Goal: Information Seeking & Learning: Learn about a topic

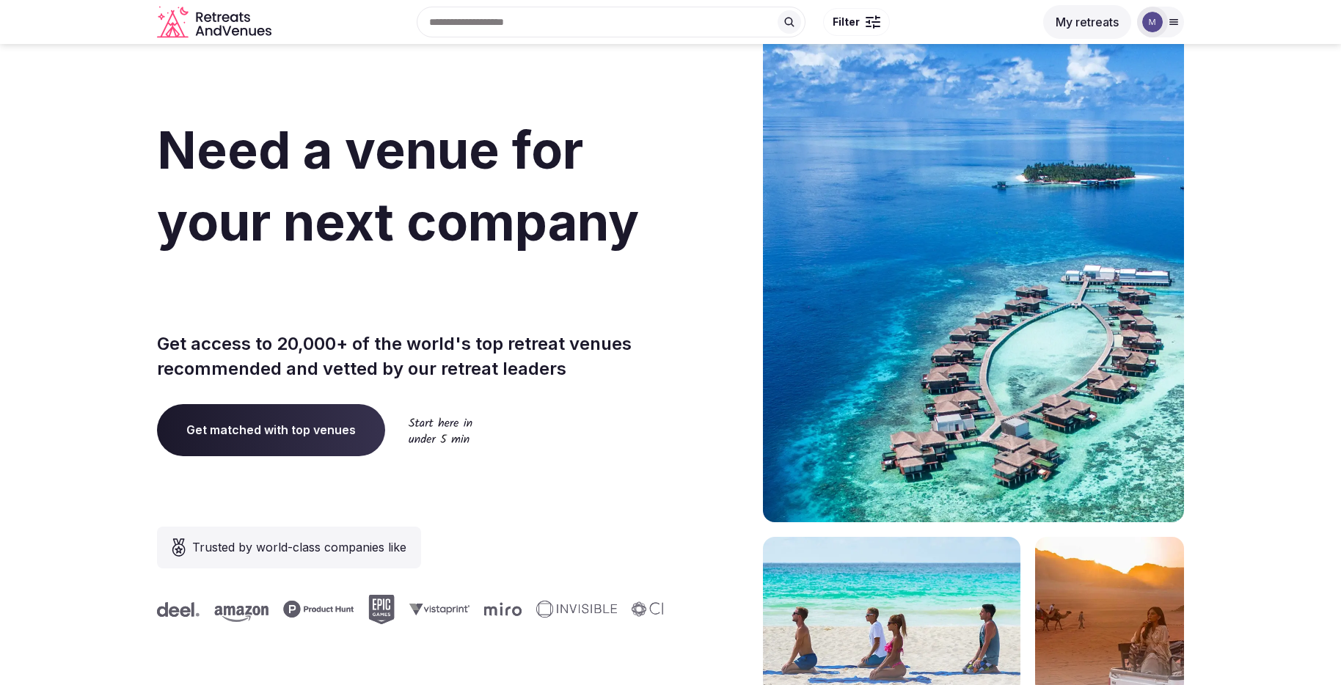
click at [1005, 18] on div at bounding box center [1152, 22] width 31 height 31
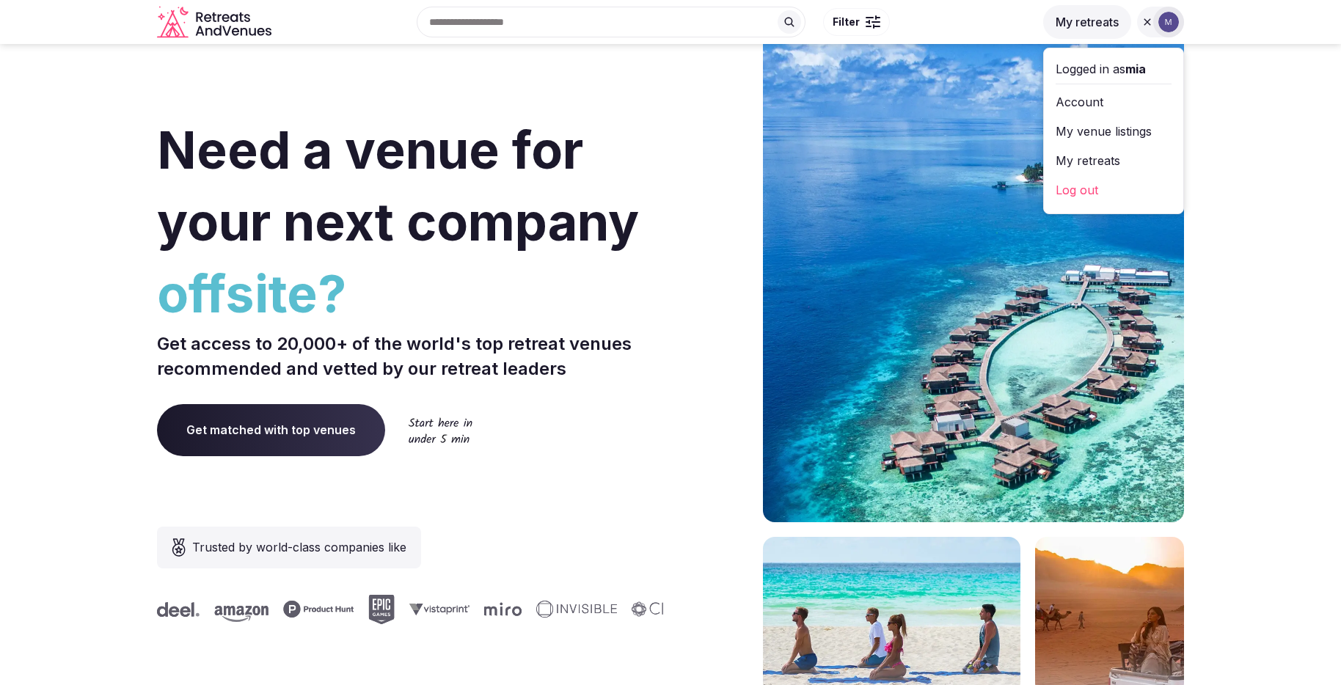
click at [1005, 161] on link "My retreats" at bounding box center [1113, 160] width 116 height 23
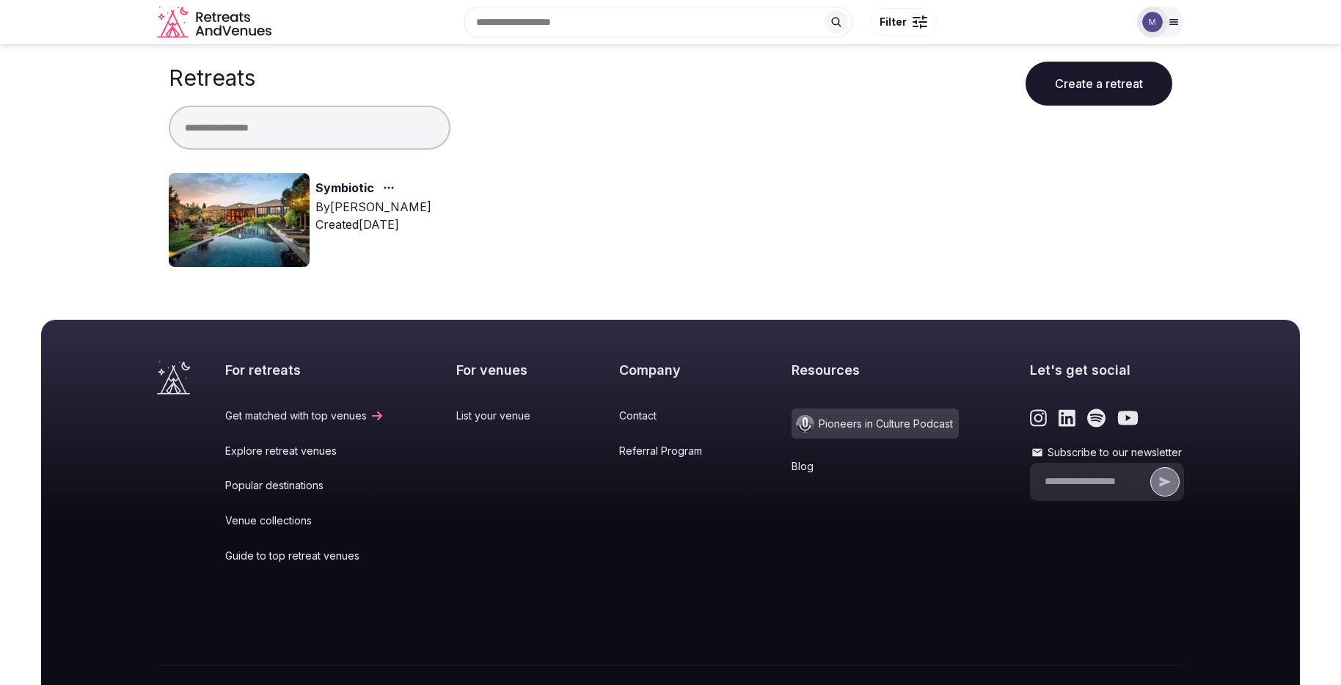
click at [340, 186] on link "Symbiotic" at bounding box center [344, 188] width 59 height 19
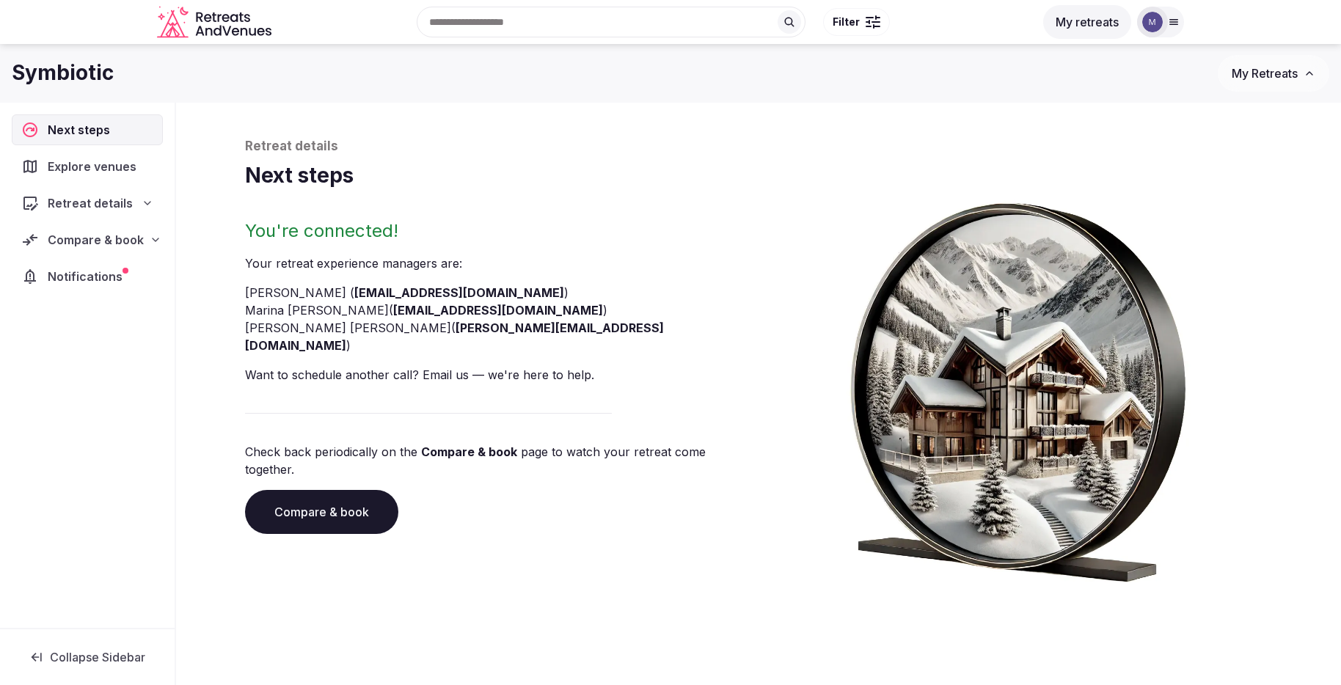
click at [142, 236] on div "Compare & book" at bounding box center [87, 240] width 132 height 18
click at [119, 298] on span "Proposals requested (12)" at bounding box center [96, 301] width 122 height 29
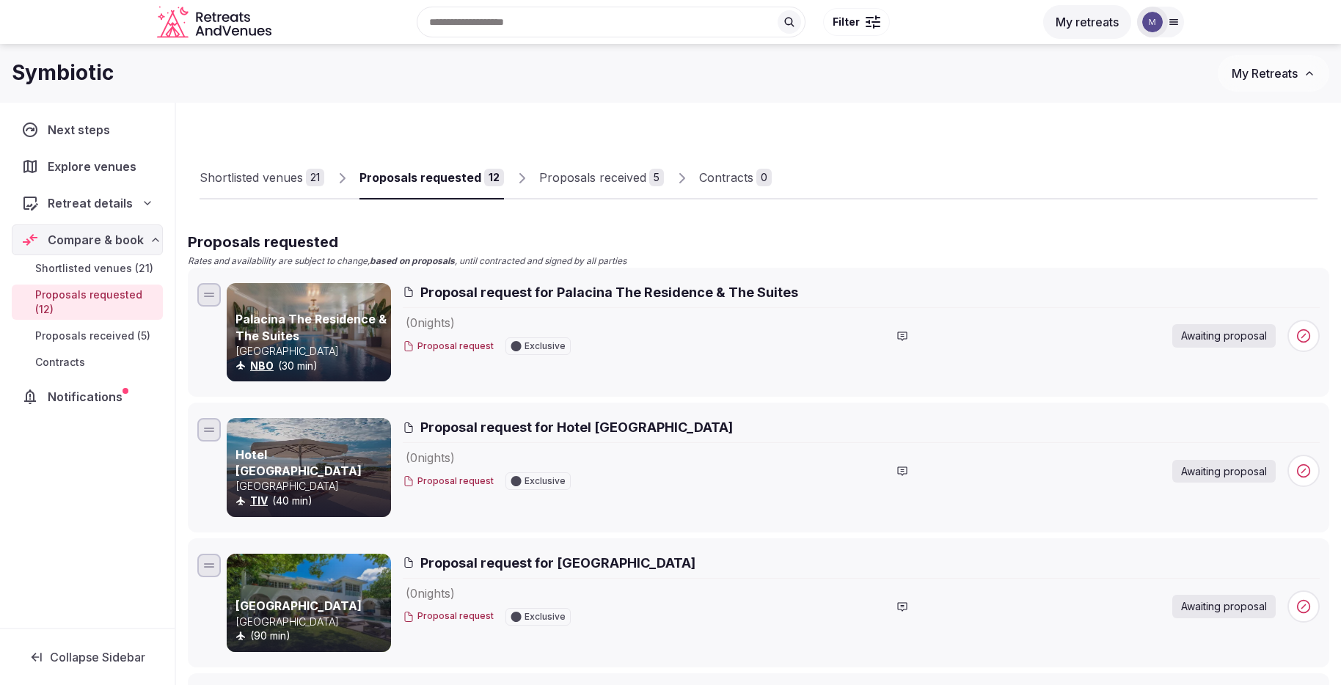
click at [114, 329] on span "Proposals received (5)" at bounding box center [92, 336] width 115 height 15
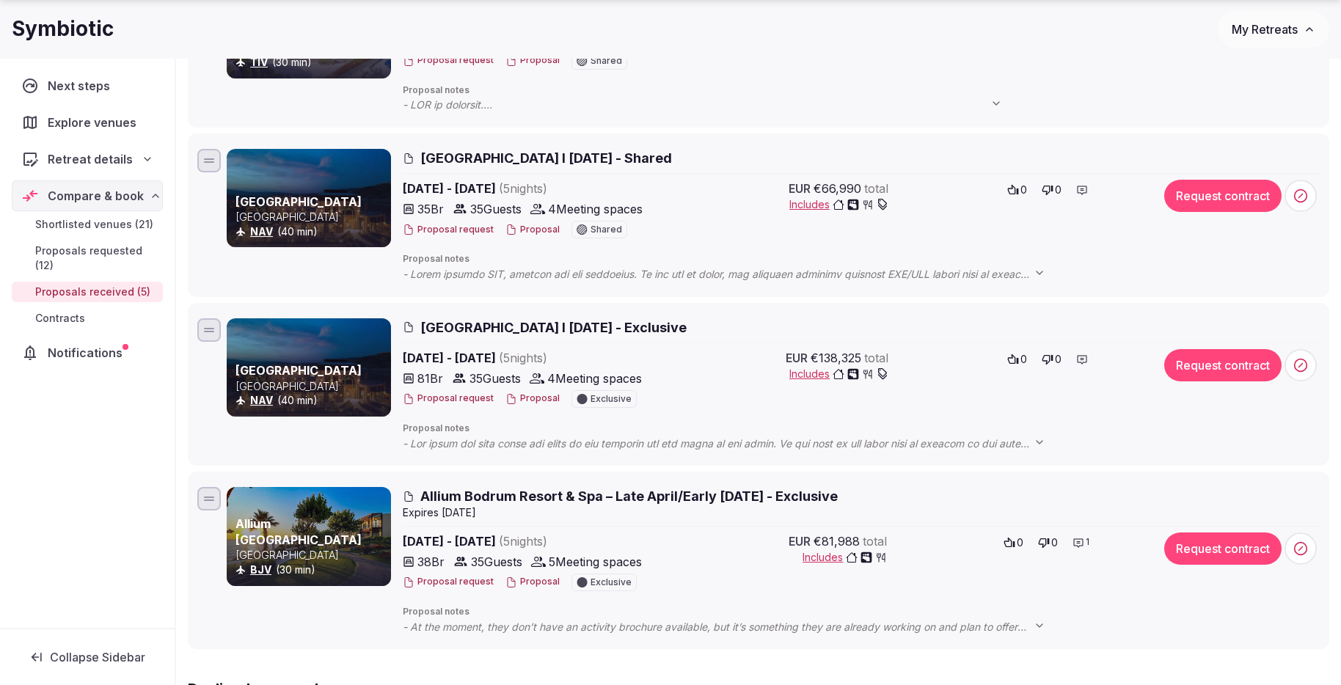
scroll to position [485, 0]
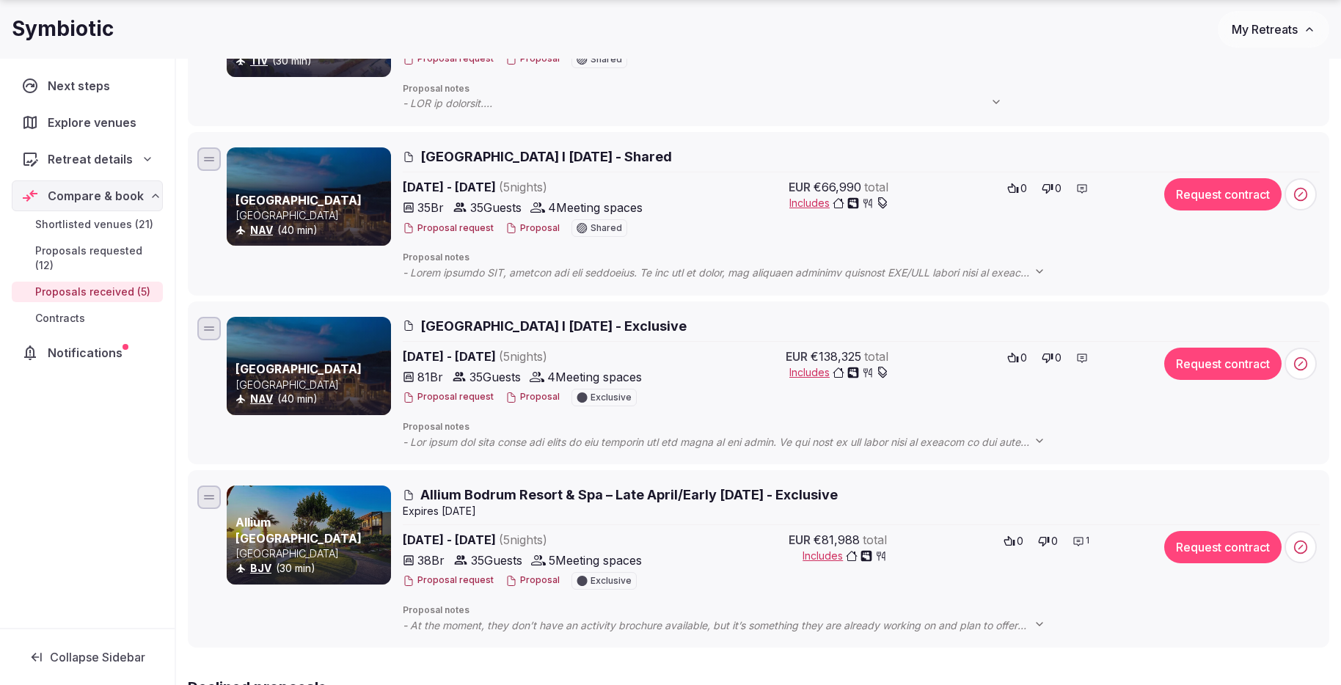
click at [524, 155] on span "[GEOGRAPHIC_DATA] l [DATE] - Shared" at bounding box center [546, 156] width 252 height 18
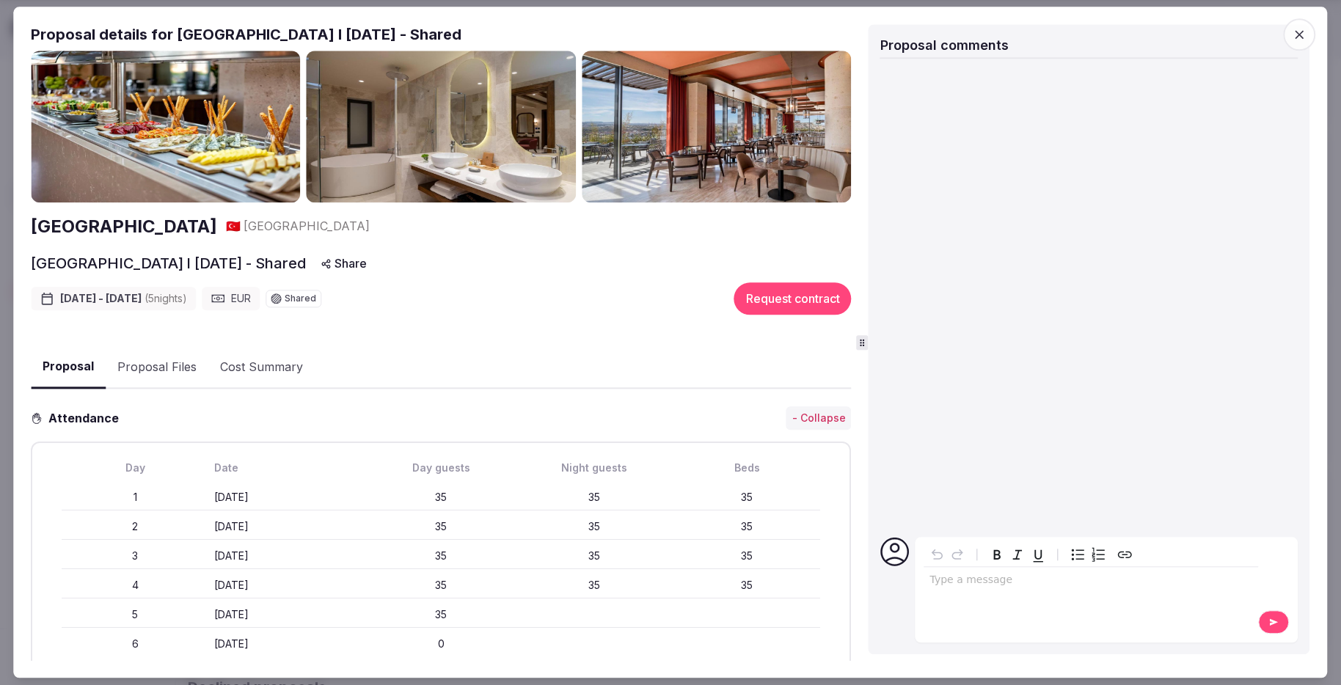
drag, startPoint x: 26, startPoint y: 230, endPoint x: 238, endPoint y: 239, distance: 212.2
click at [238, 239] on div "Proposal Proposal Proposal details for [GEOGRAPHIC_DATA] l [DATE] - Shared [GEO…" at bounding box center [669, 342] width 1313 height 671
copy h2 "[GEOGRAPHIC_DATA]"
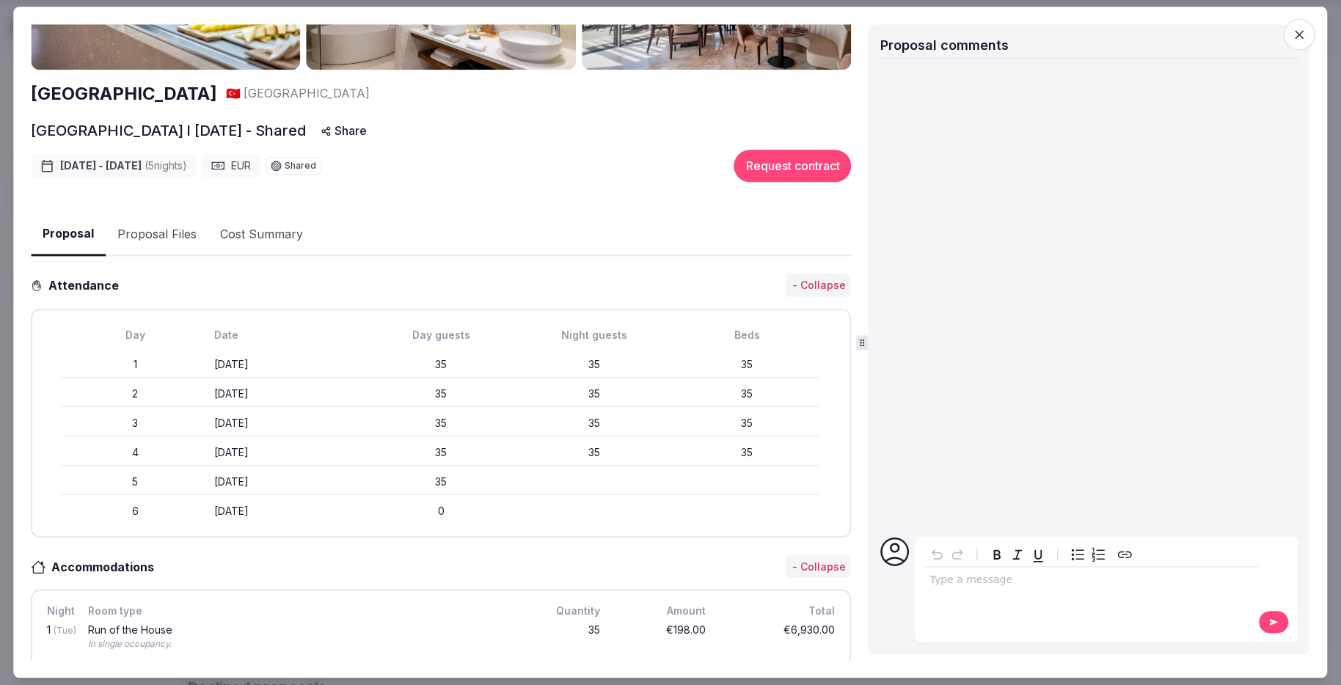
scroll to position [0, 0]
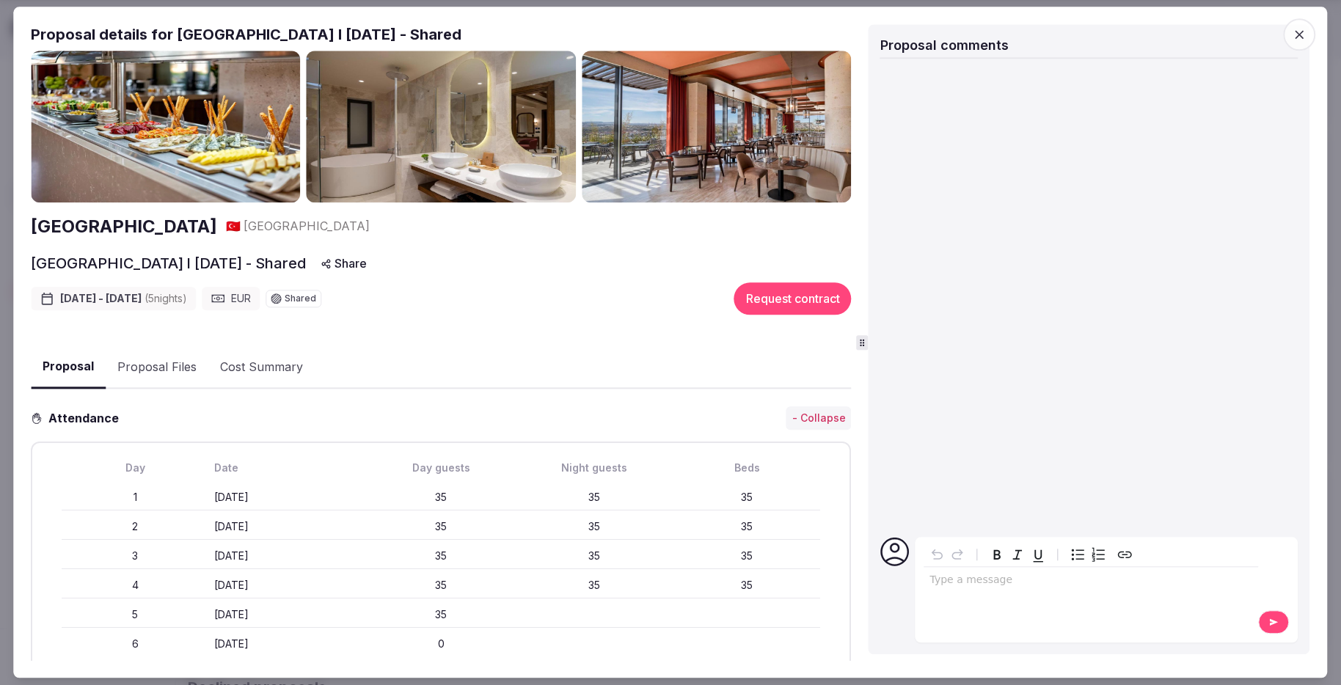
click at [219, 136] on img at bounding box center [165, 127] width 269 height 152
click at [741, 164] on img at bounding box center [716, 127] width 269 height 152
click at [501, 137] on img at bounding box center [441, 127] width 269 height 152
click at [1005, 32] on icon "button" at bounding box center [1299, 35] width 9 height 9
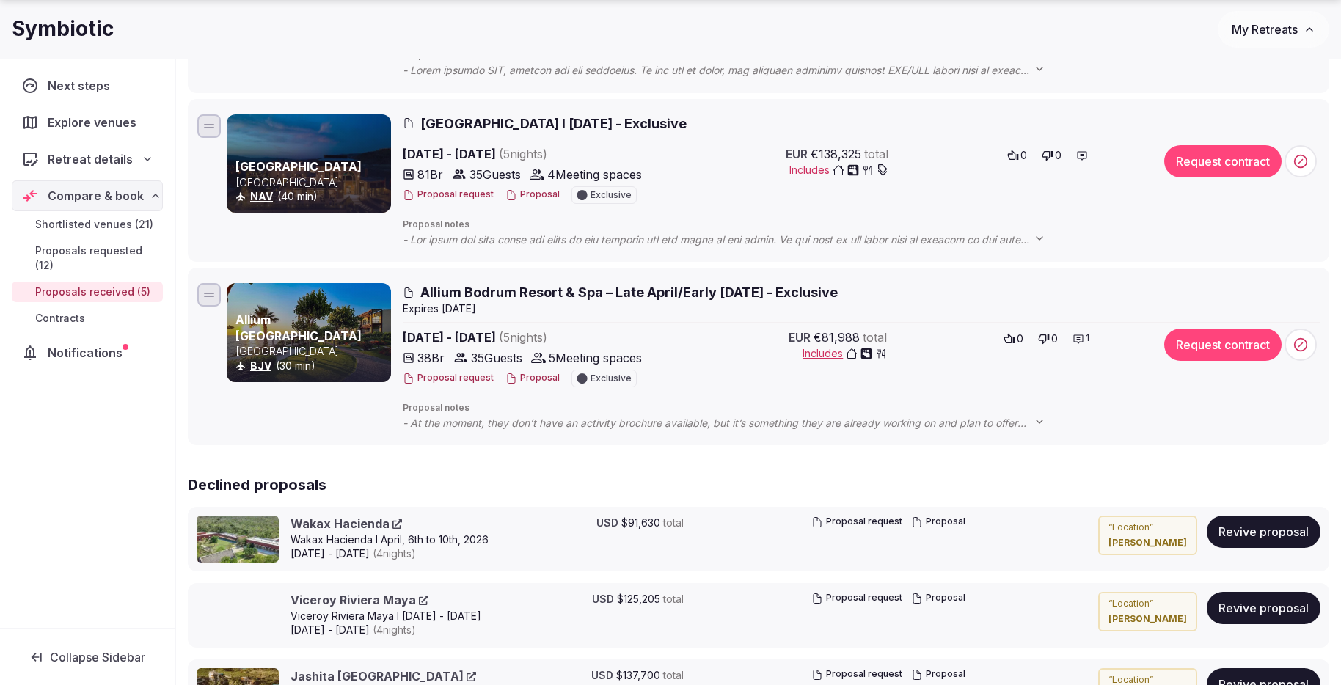
scroll to position [700, 0]
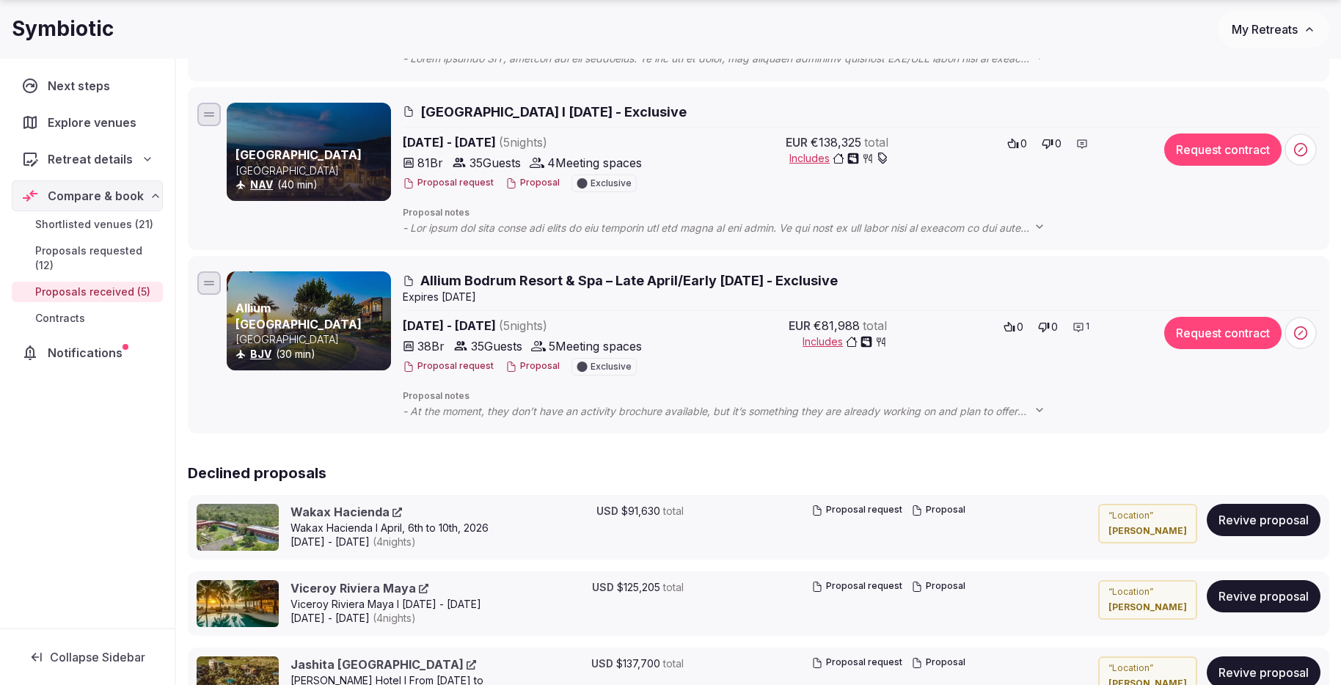
click at [535, 109] on span "[GEOGRAPHIC_DATA] l [DATE] - Exclusive" at bounding box center [553, 112] width 266 height 18
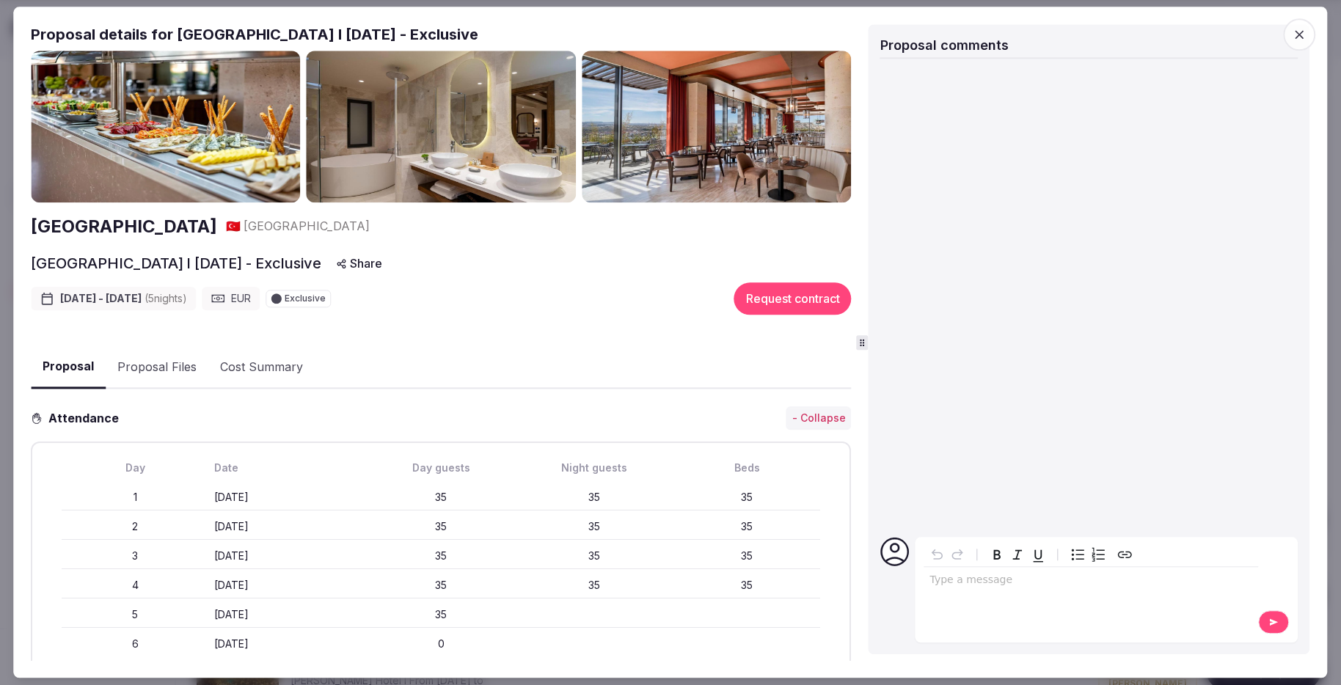
click at [185, 232] on h2 "[GEOGRAPHIC_DATA]" at bounding box center [124, 226] width 186 height 25
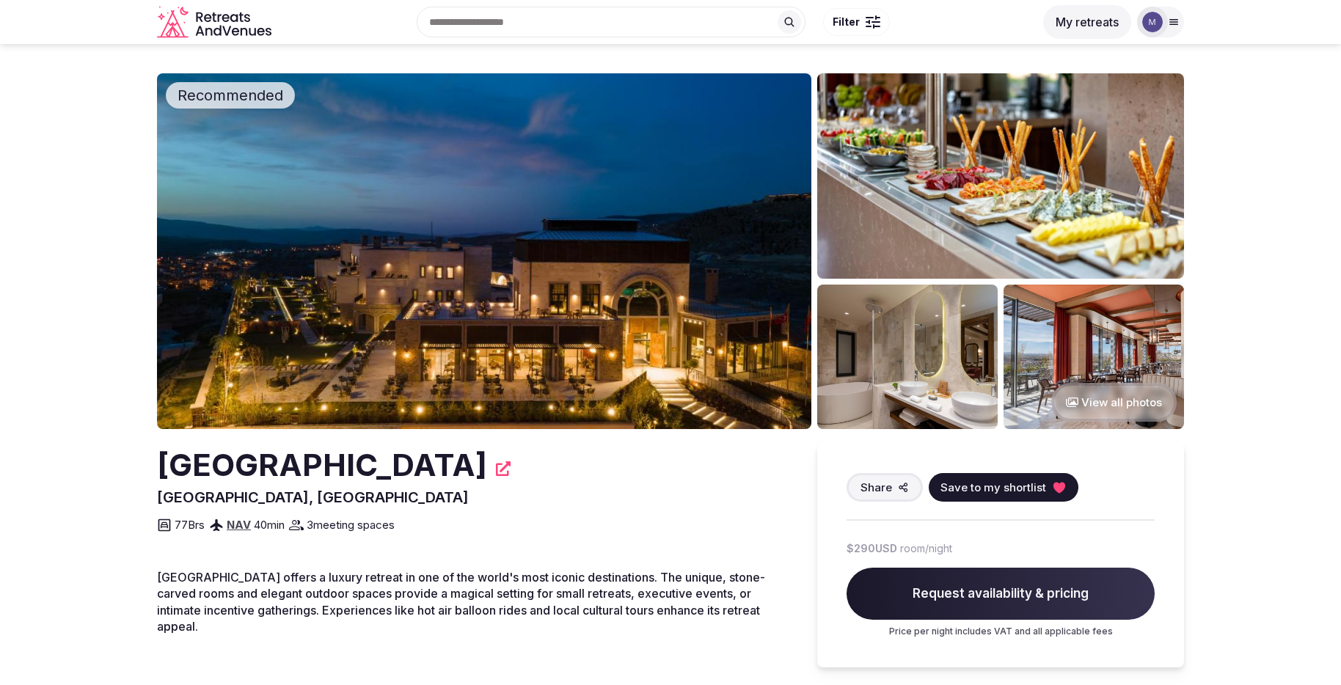
click at [1106, 400] on button "View all photos" at bounding box center [1113, 402] width 125 height 39
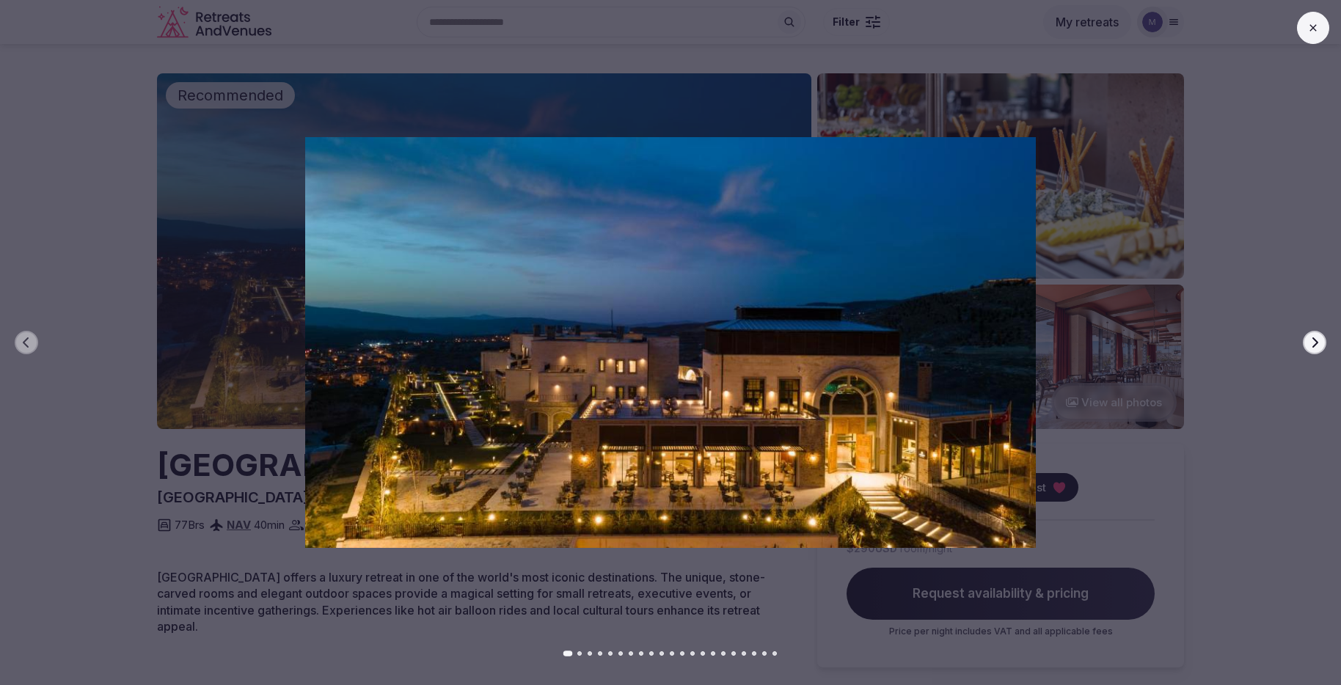
click at [1310, 345] on icon "button" at bounding box center [1314, 343] width 12 height 12
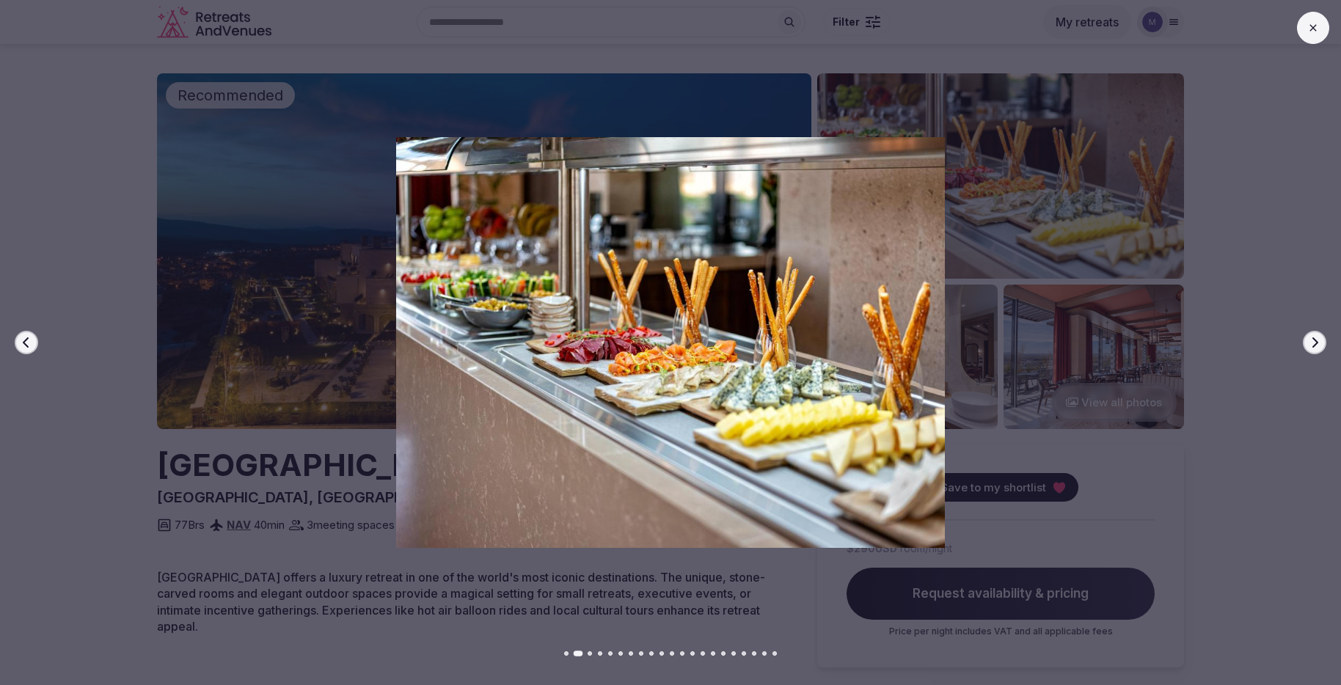
click at [1310, 345] on icon "button" at bounding box center [1314, 343] width 12 height 12
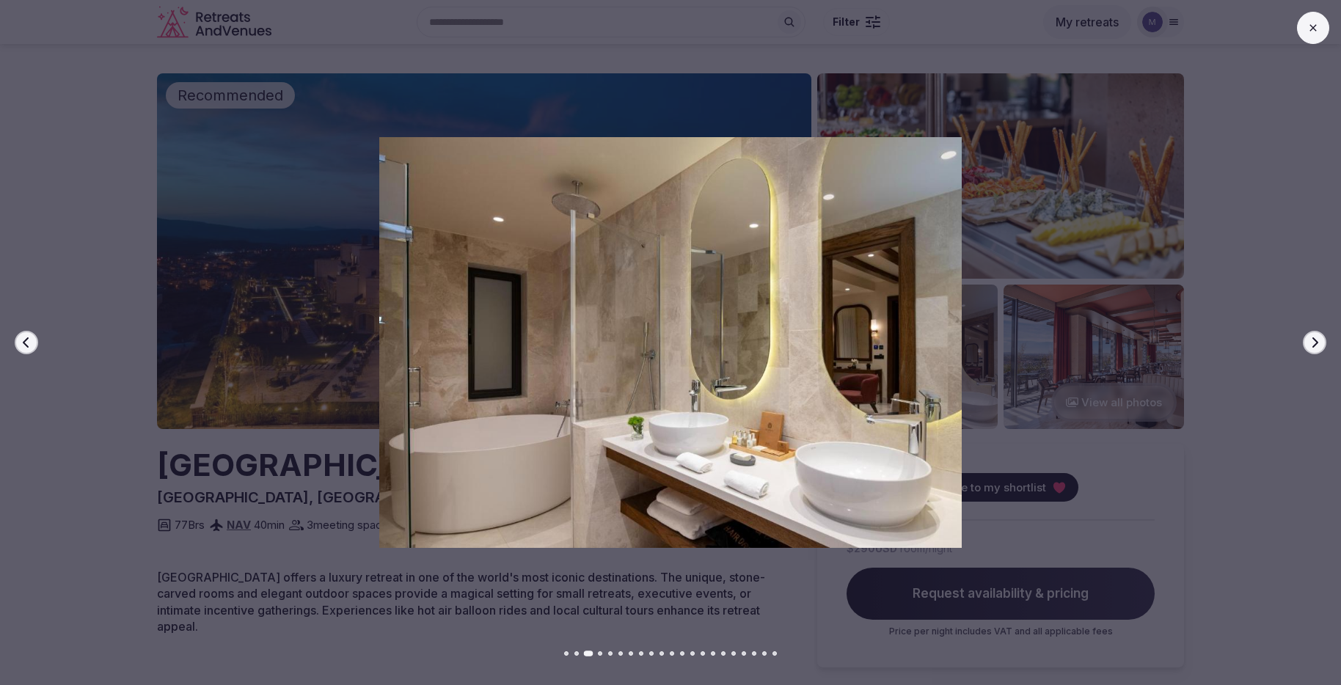
click at [1310, 345] on icon "button" at bounding box center [1314, 343] width 12 height 12
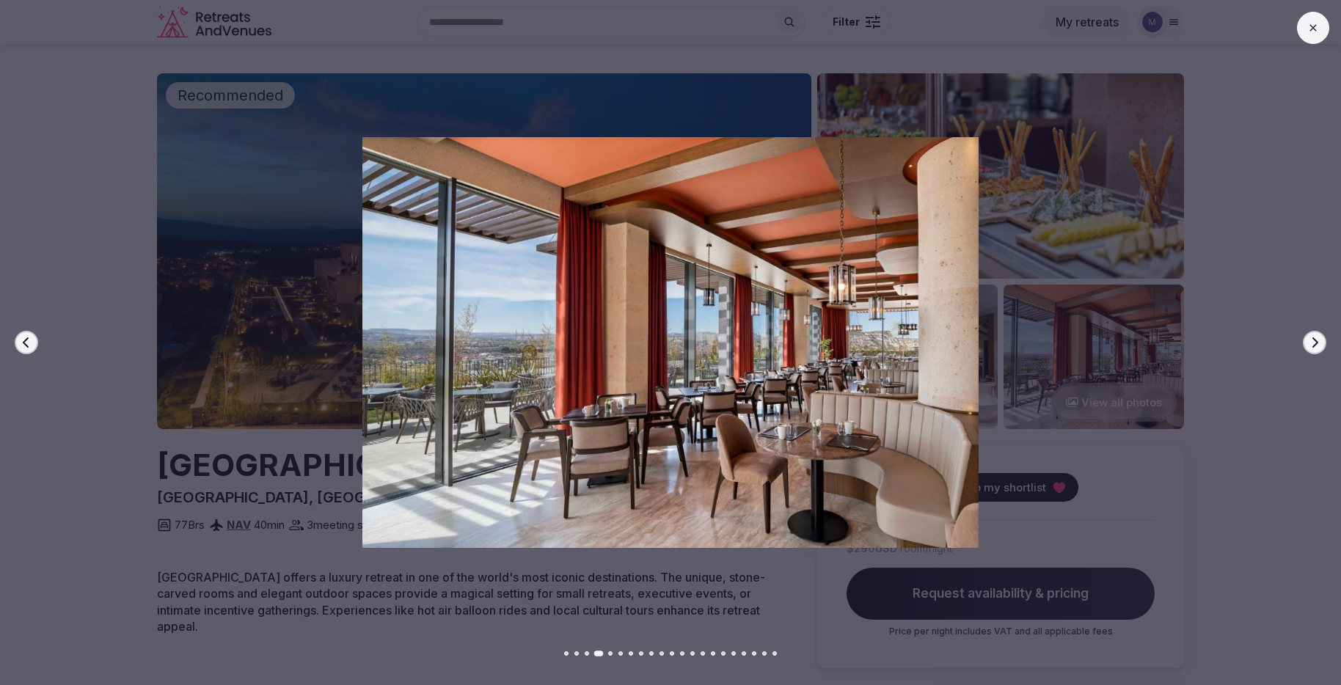
click at [1310, 345] on icon "button" at bounding box center [1314, 343] width 12 height 12
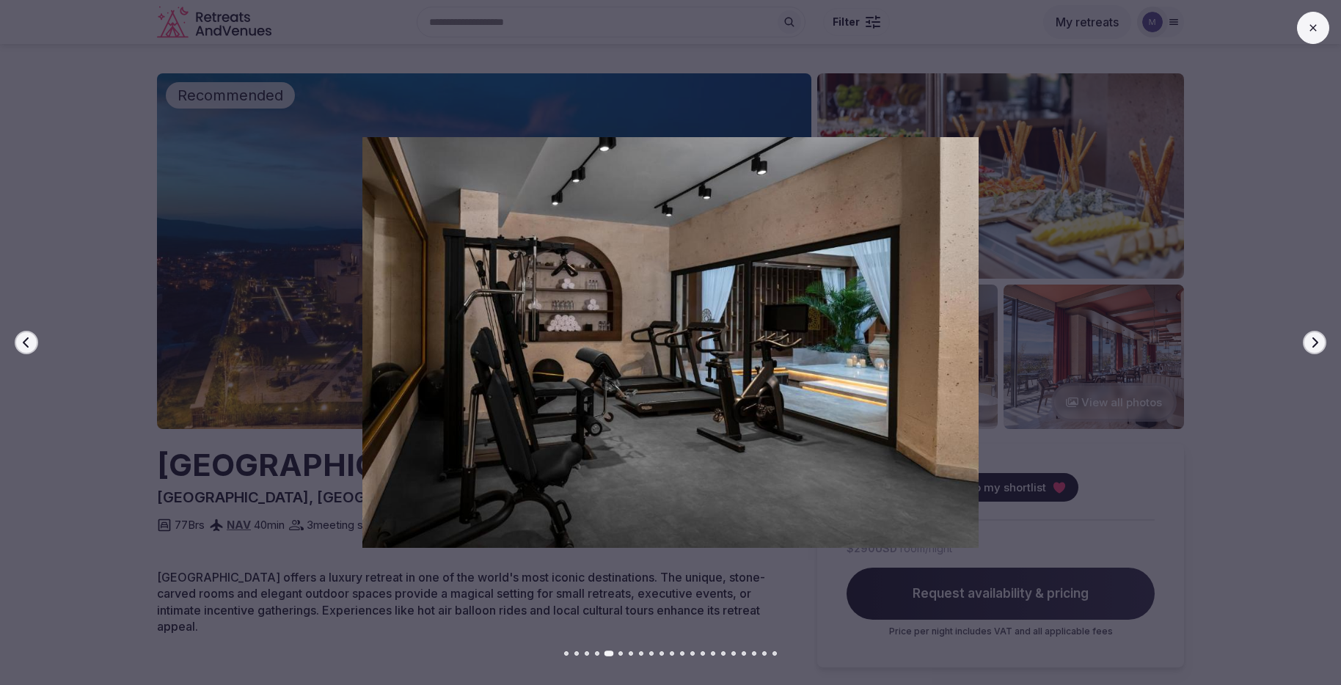
click at [1310, 345] on icon "button" at bounding box center [1314, 343] width 12 height 12
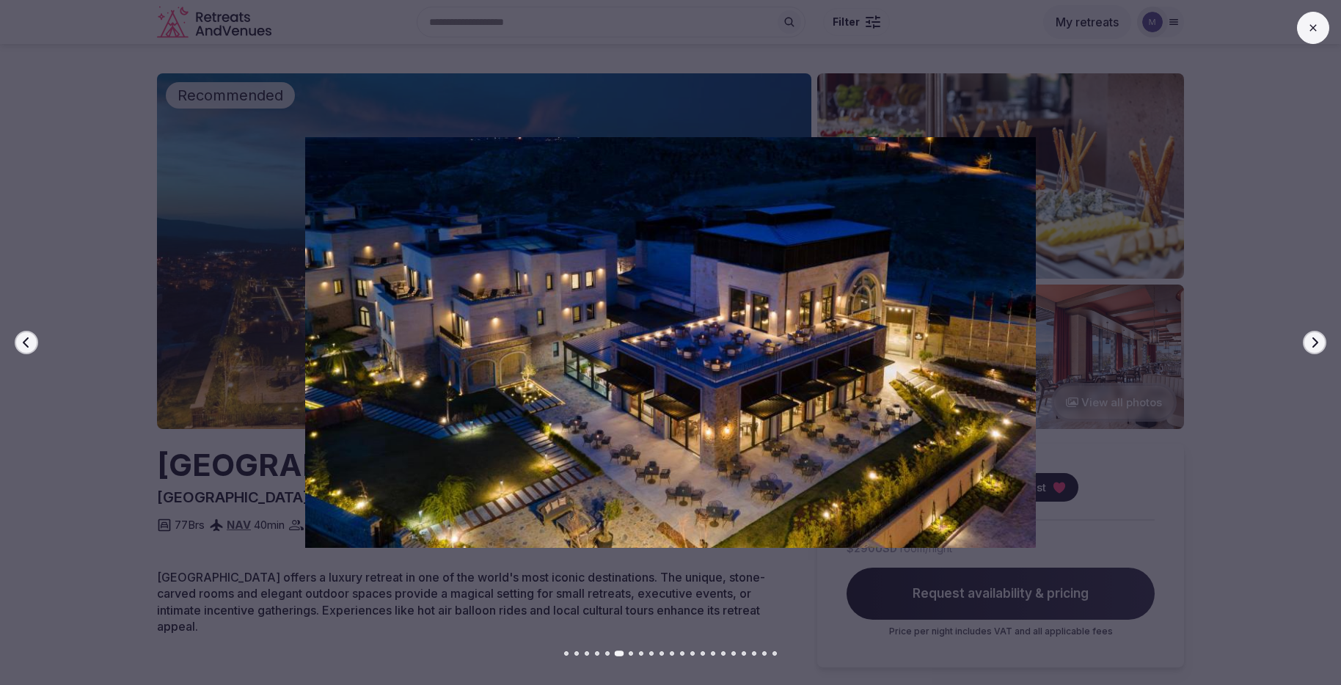
click at [1310, 345] on icon "button" at bounding box center [1314, 343] width 12 height 12
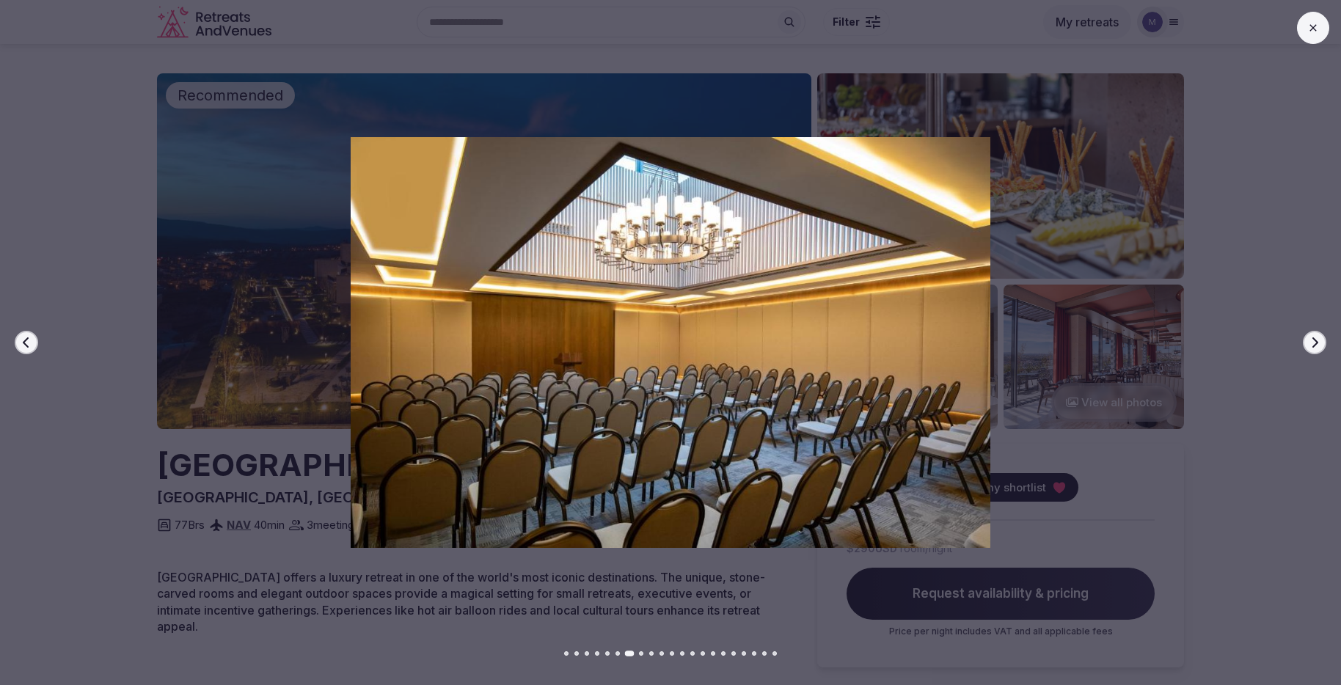
click at [1310, 345] on icon "button" at bounding box center [1314, 343] width 12 height 12
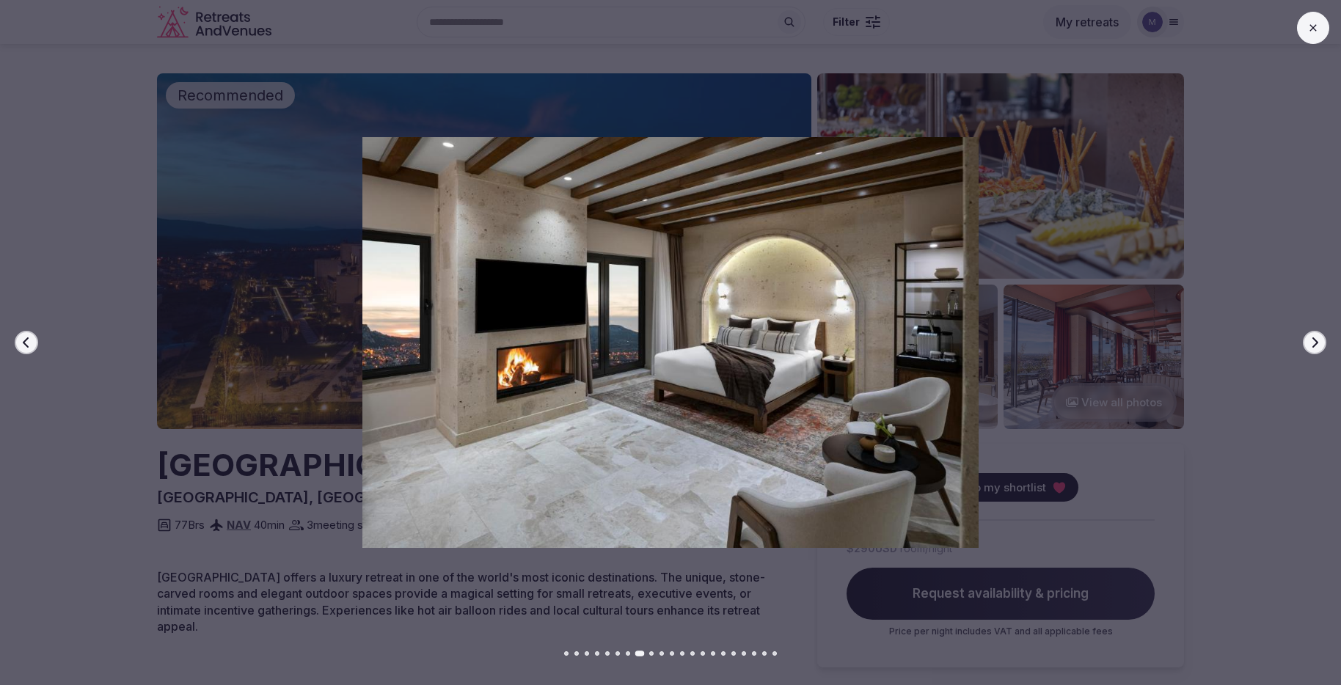
click at [1310, 345] on icon "button" at bounding box center [1314, 343] width 12 height 12
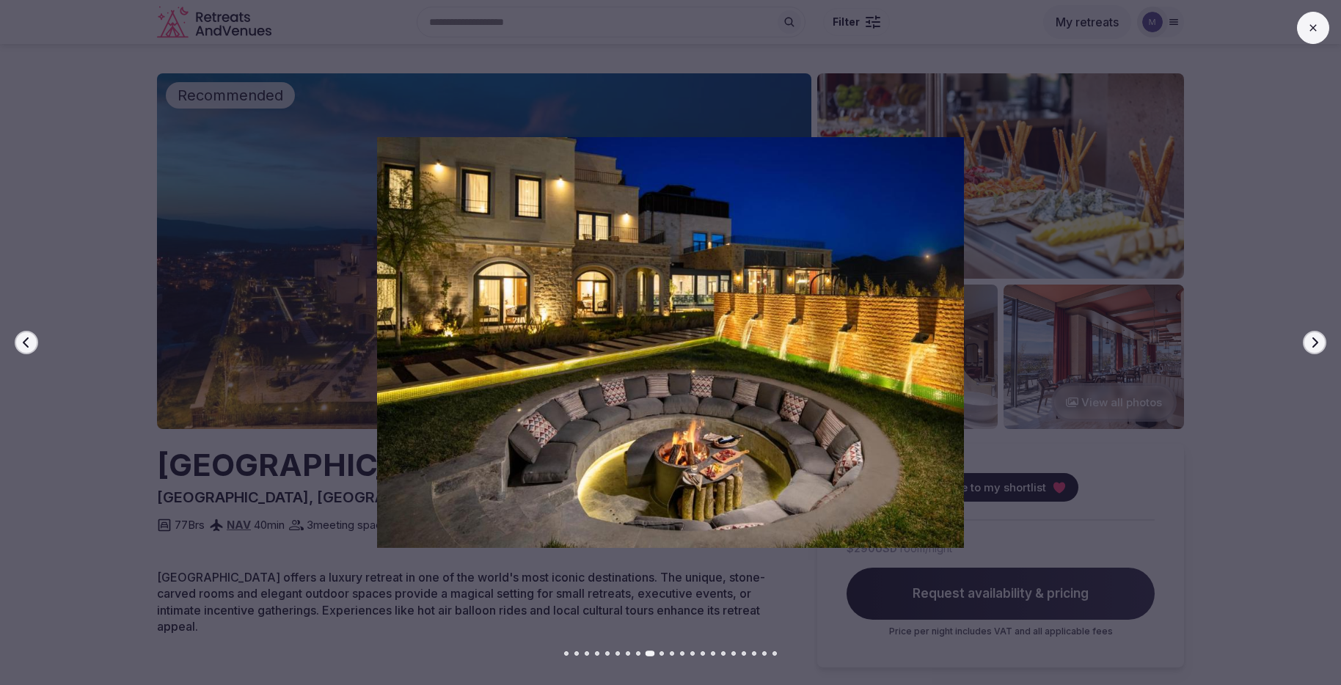
click at [1310, 345] on icon "button" at bounding box center [1314, 343] width 12 height 12
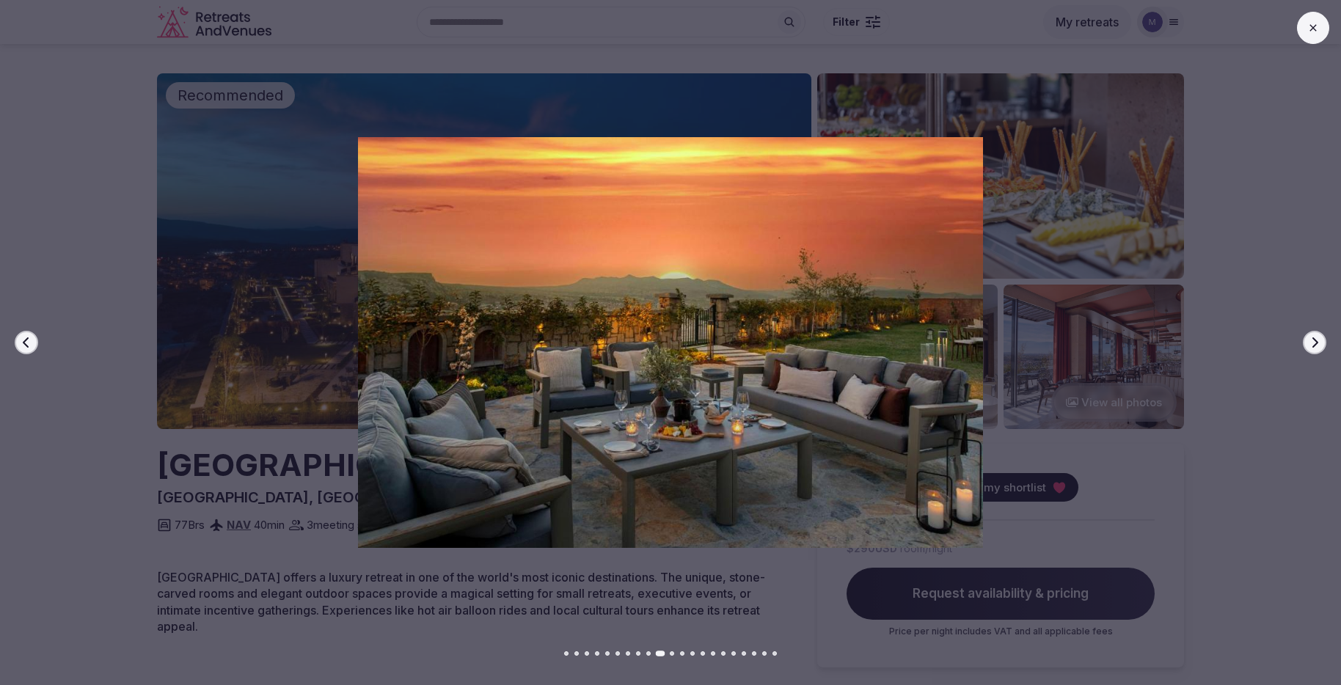
click at [1310, 345] on icon "button" at bounding box center [1314, 343] width 12 height 12
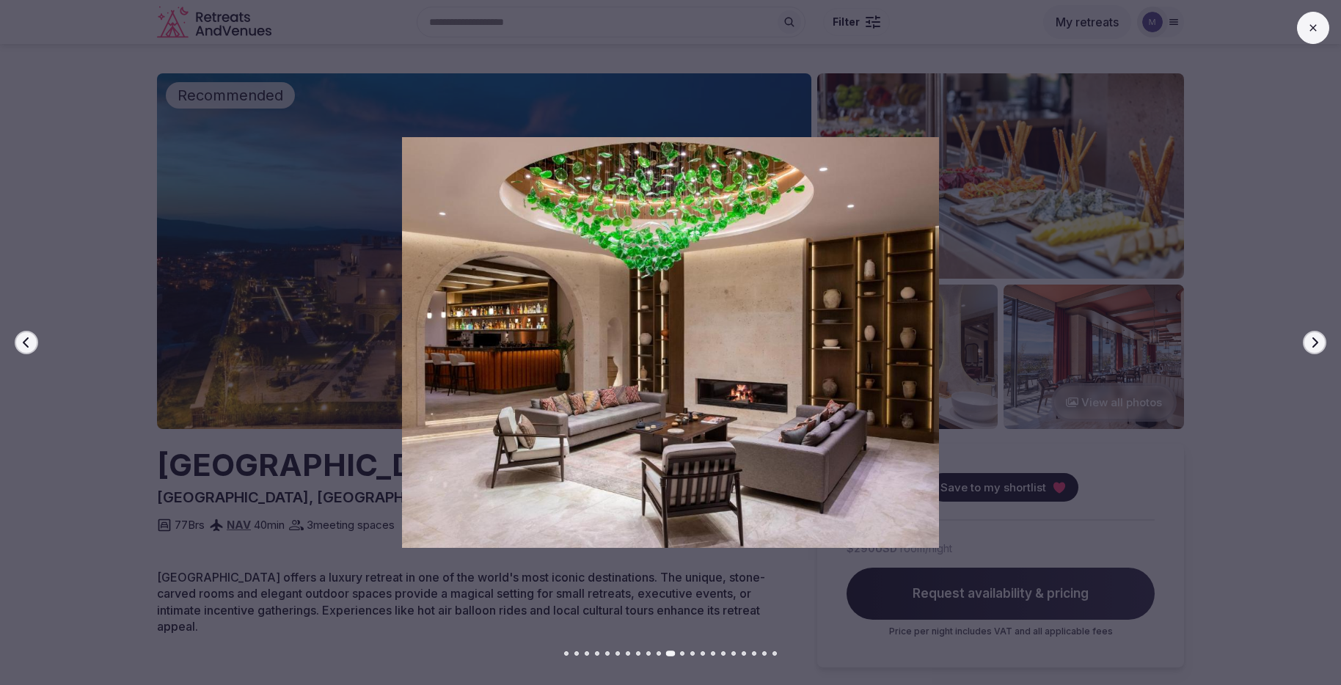
click at [1310, 345] on icon "button" at bounding box center [1314, 343] width 12 height 12
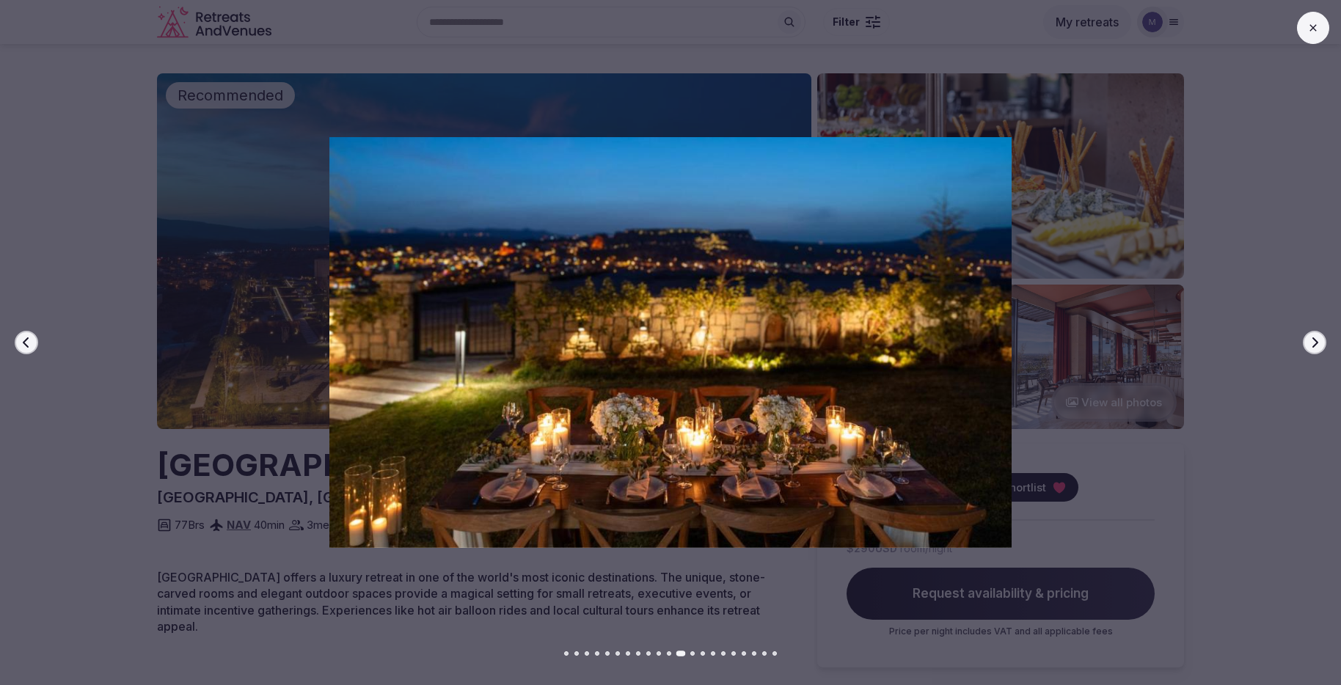
click at [1310, 345] on icon "button" at bounding box center [1314, 343] width 12 height 12
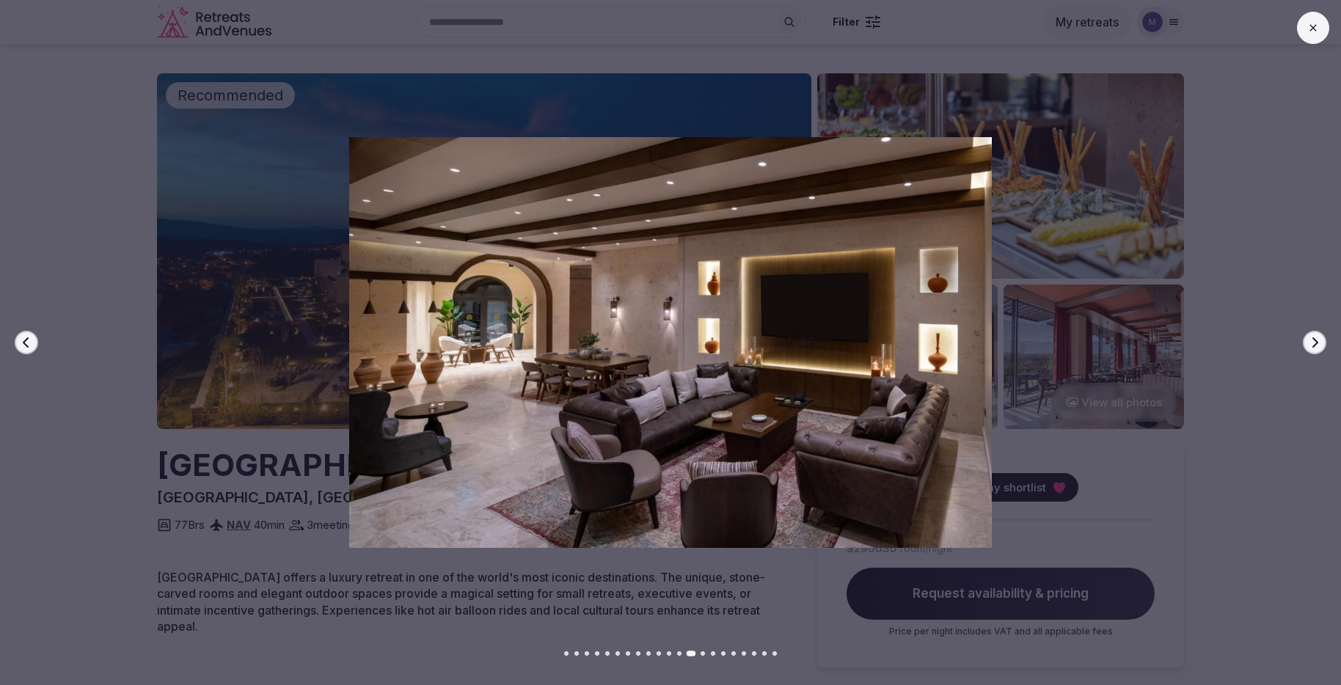
click at [1310, 345] on icon "button" at bounding box center [1314, 343] width 12 height 12
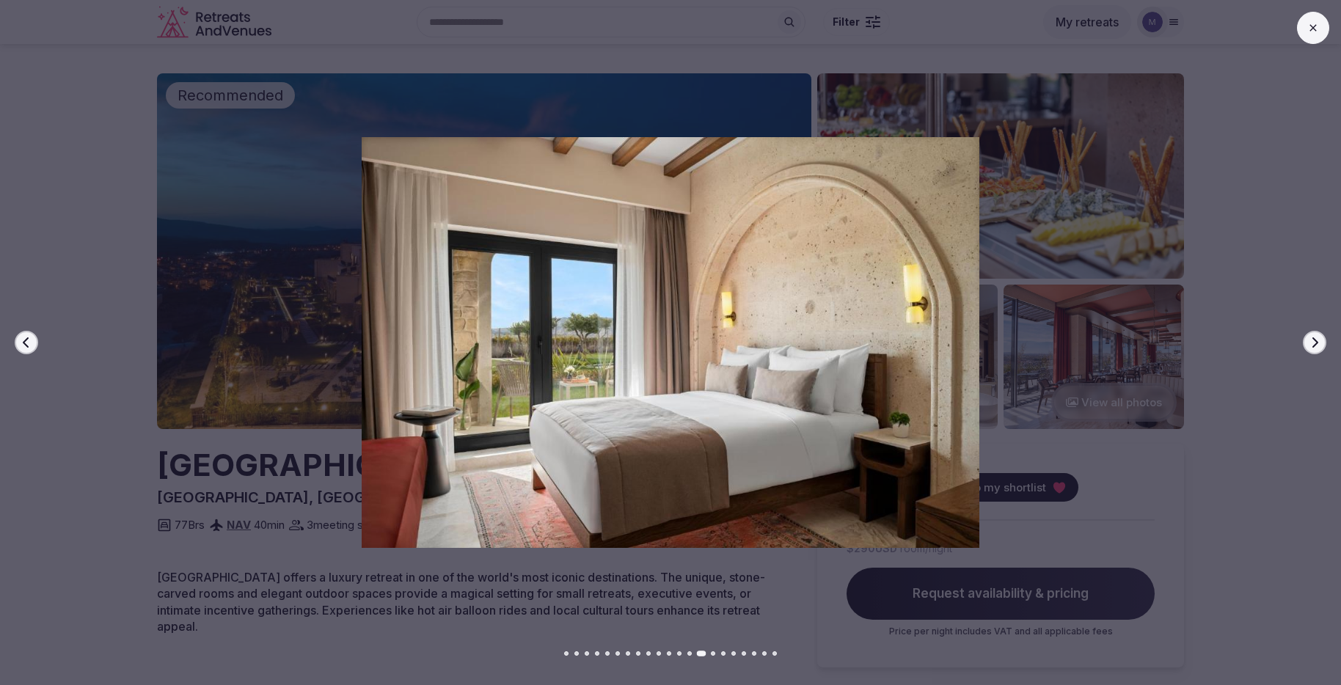
click at [1310, 345] on icon "button" at bounding box center [1314, 343] width 12 height 12
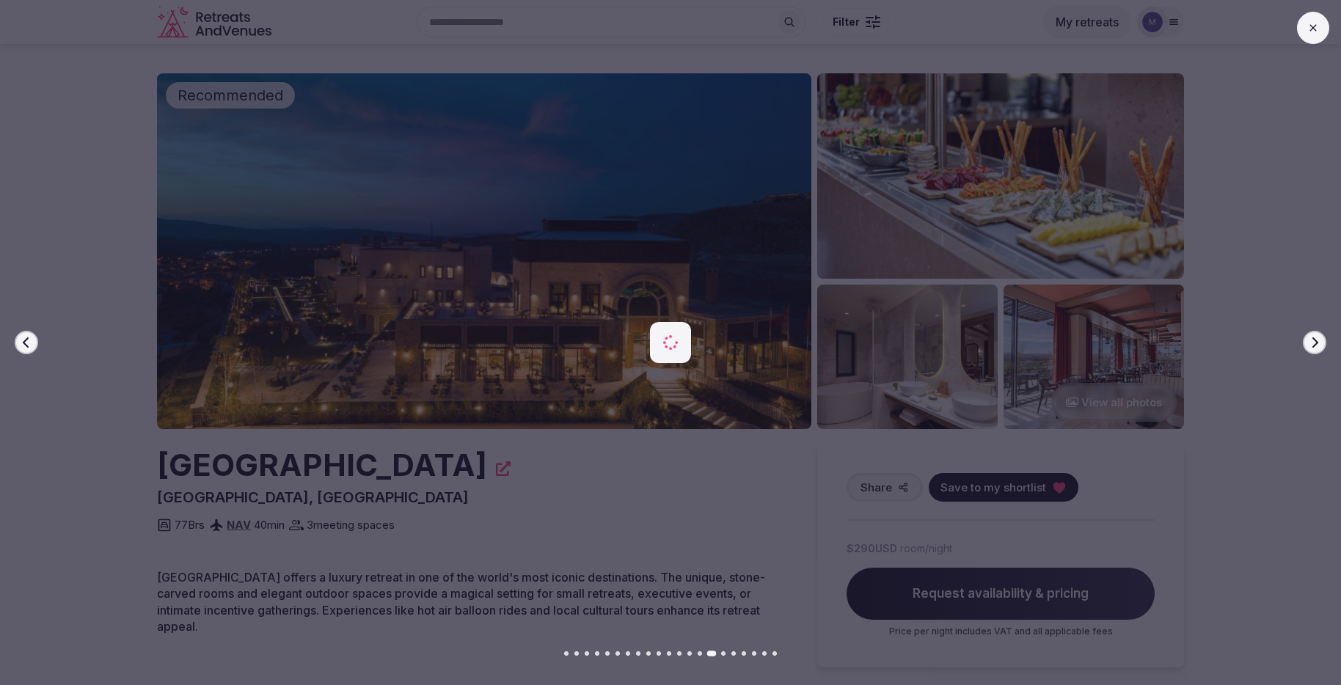
click at [1310, 345] on icon "button" at bounding box center [1314, 343] width 12 height 12
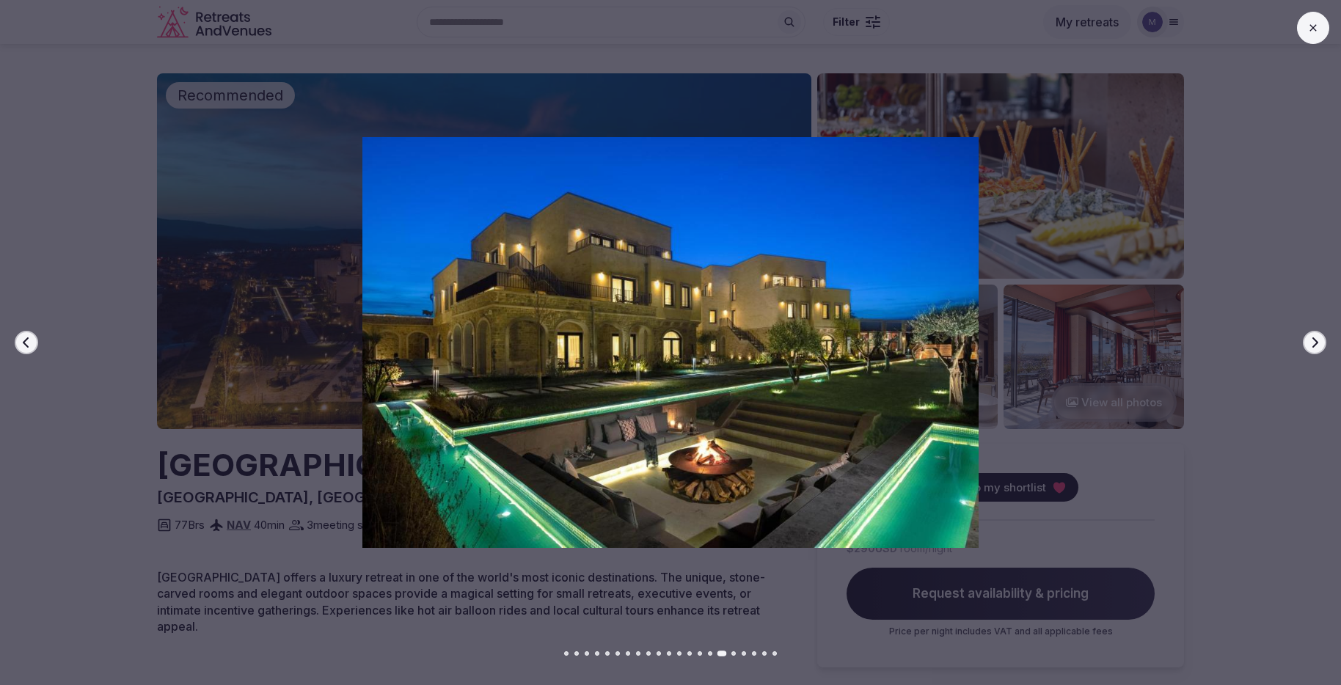
click at [1310, 345] on icon "button" at bounding box center [1314, 343] width 12 height 12
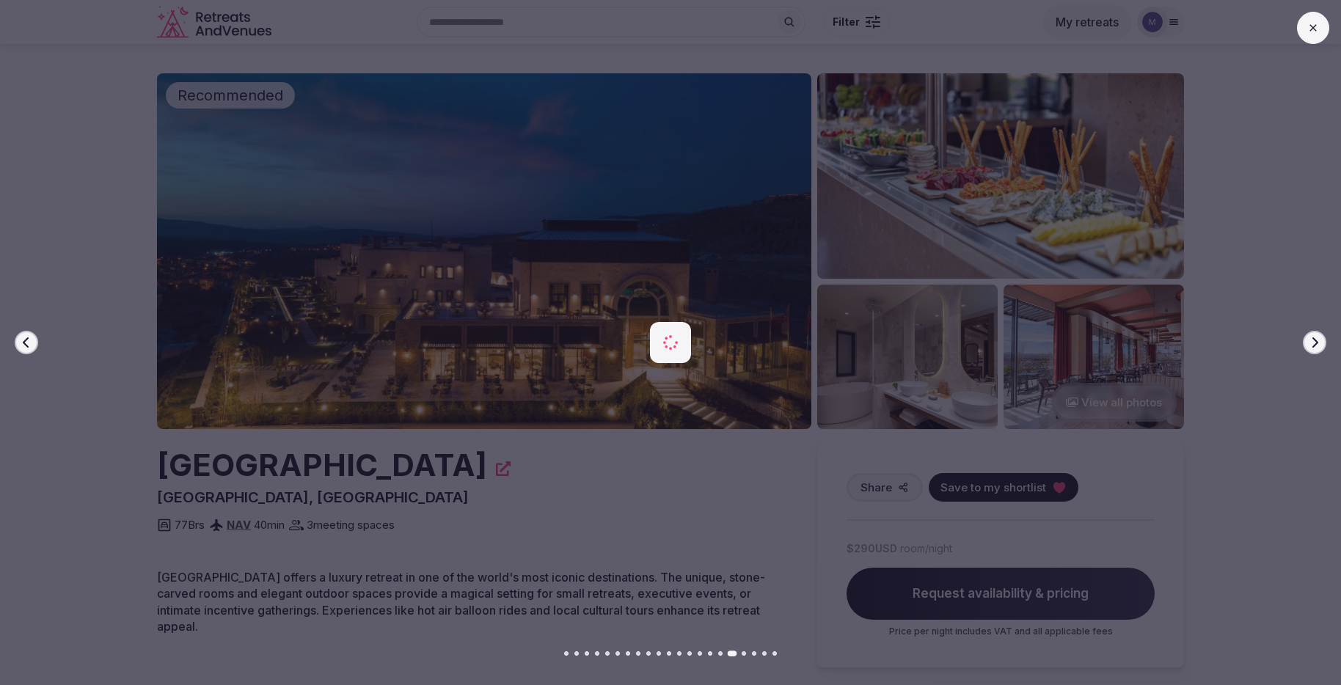
click at [1310, 345] on icon "button" at bounding box center [1314, 343] width 12 height 12
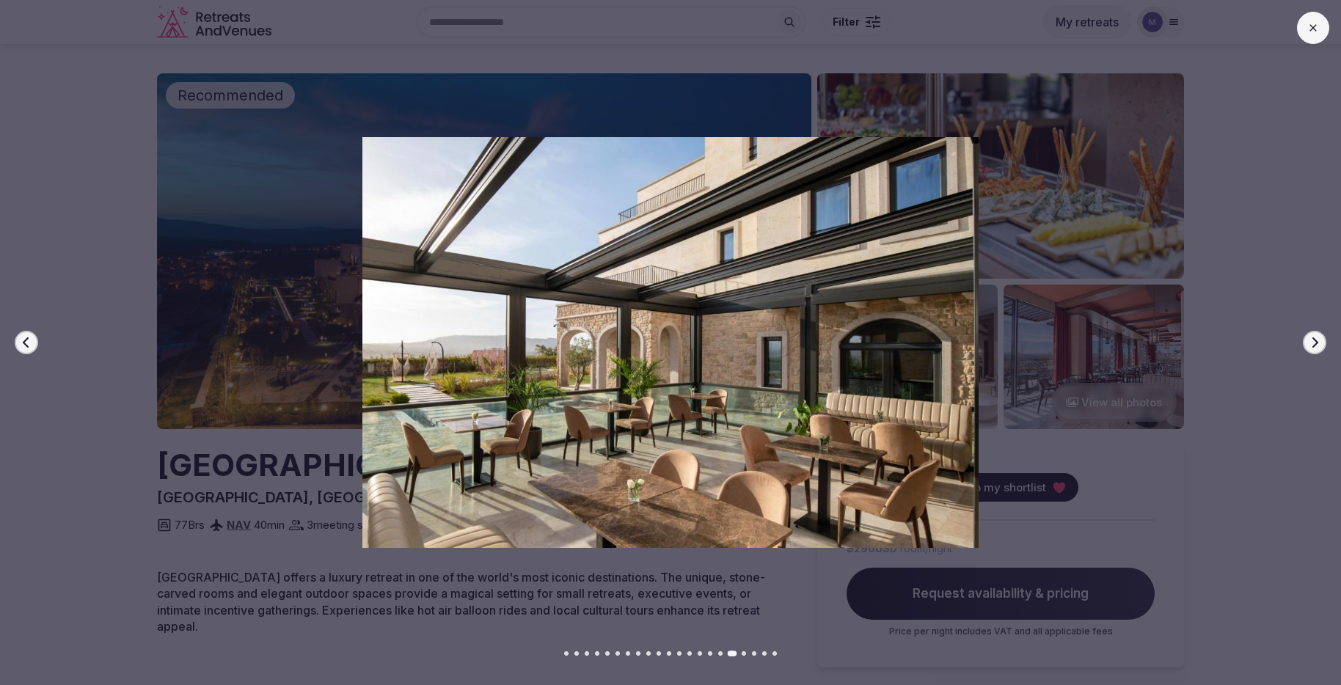
click at [1310, 345] on icon "button" at bounding box center [1314, 343] width 12 height 12
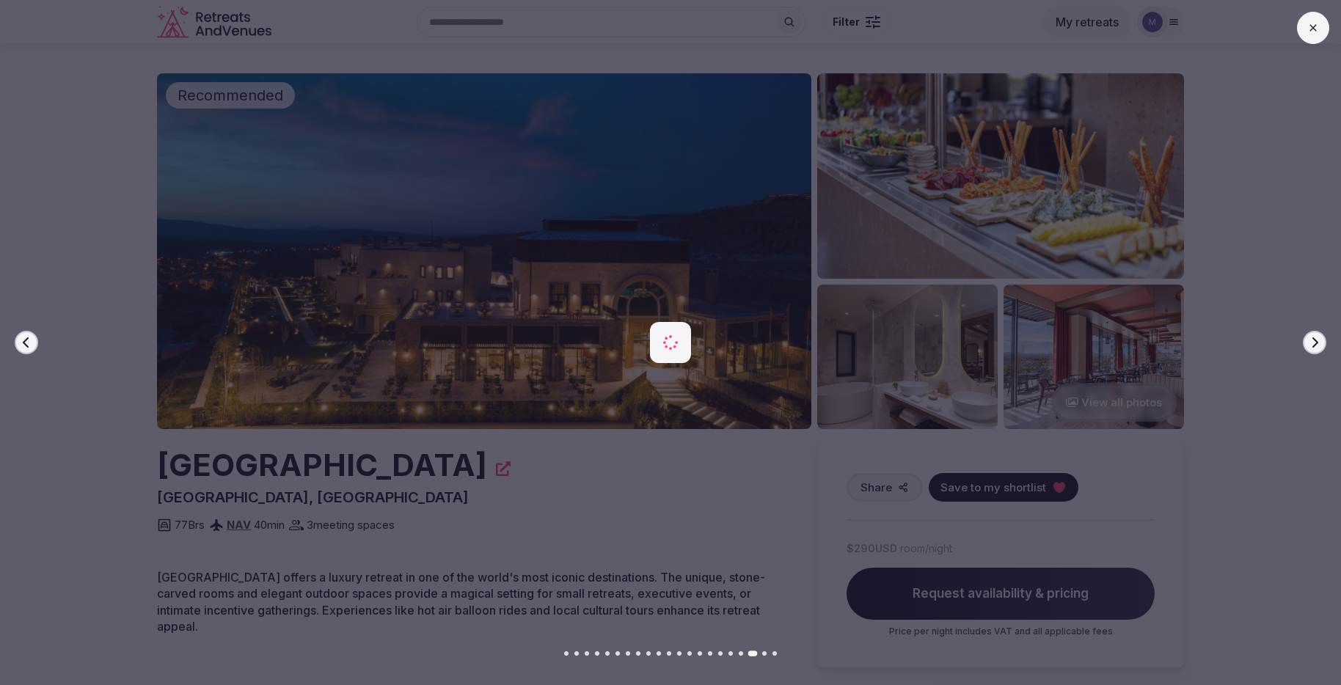
click at [1188, 277] on div at bounding box center [664, 342] width 1352 height 411
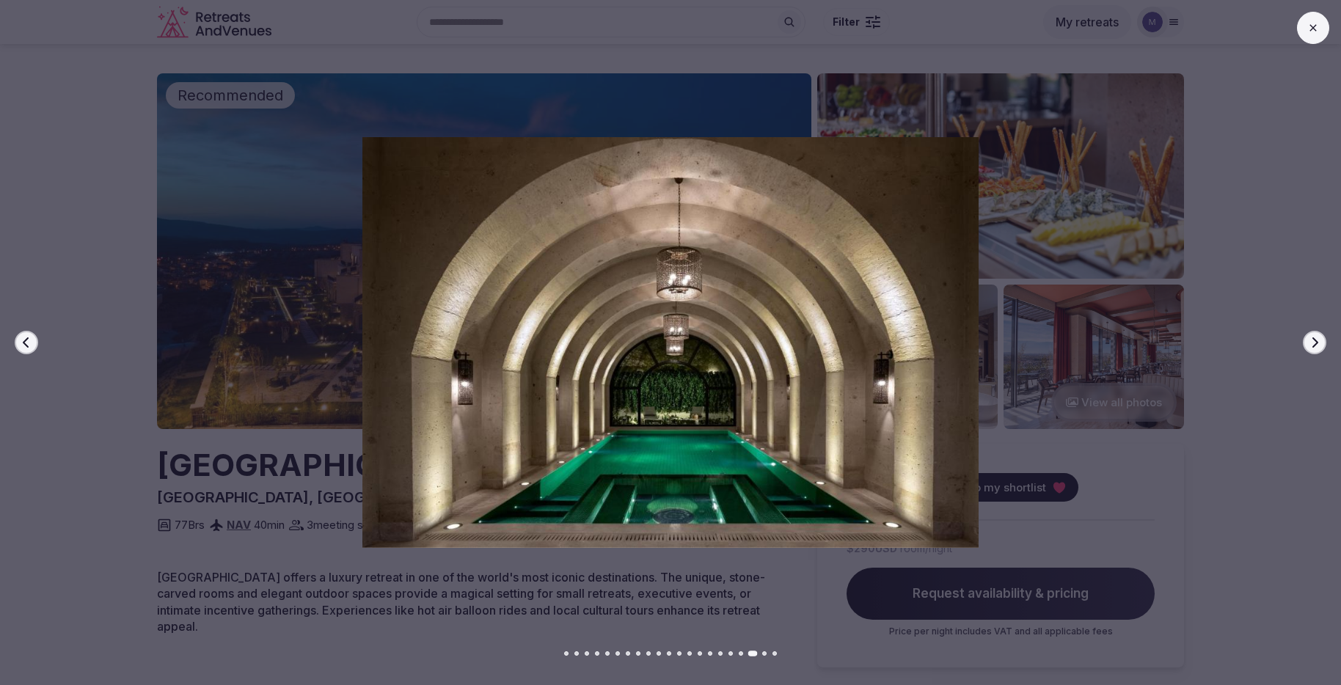
click at [1318, 4] on div "Previous slide Next slide" at bounding box center [670, 342] width 1341 height 685
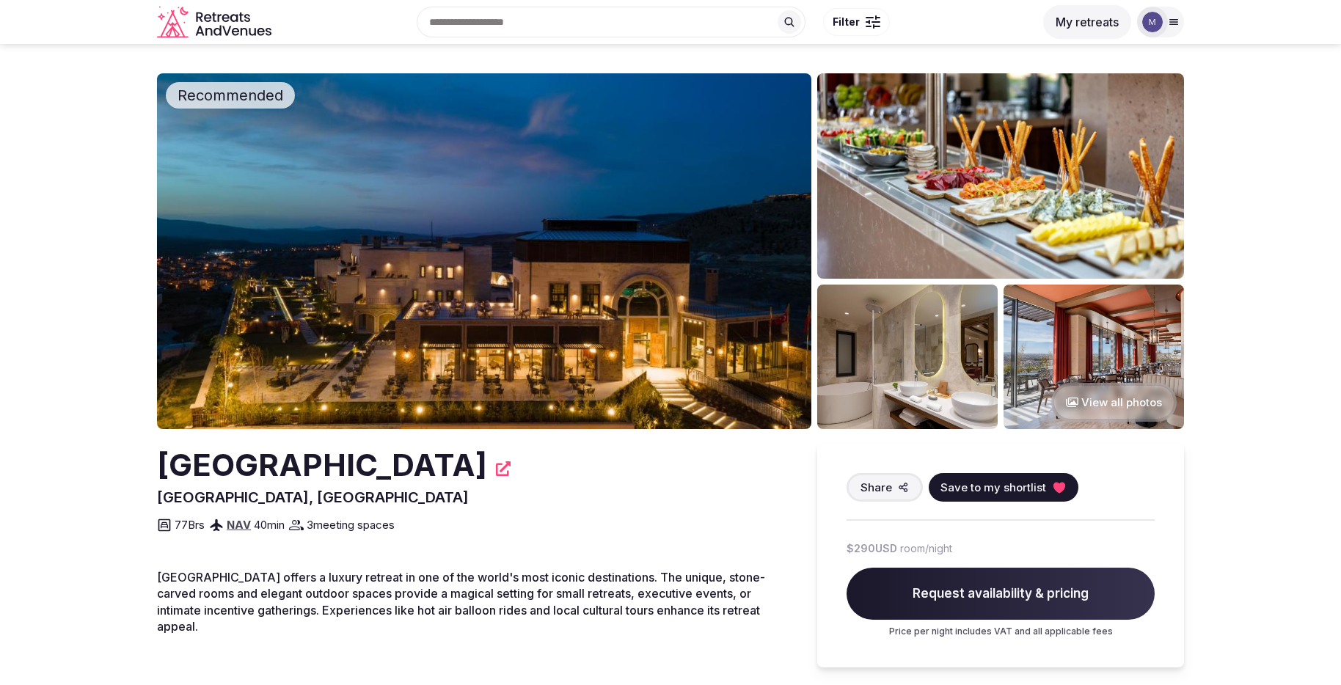
click at [876, 485] on span "Share" at bounding box center [876, 487] width 32 height 15
click at [906, 415] on icon at bounding box center [909, 413] width 16 height 16
